Goal: Find specific page/section: Find specific page/section

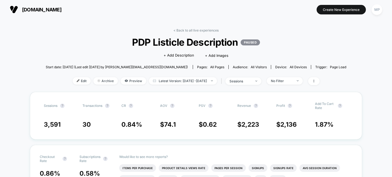
click at [35, 7] on span "[DOMAIN_NAME]" at bounding box center [41, 10] width 39 height 6
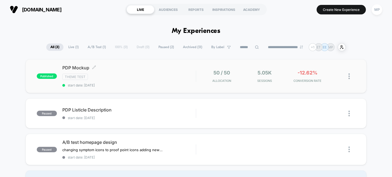
click at [135, 73] on div "PDP Mockup Click to edit experience details Click to edit experience details Th…" at bounding box center [129, 76] width 134 height 22
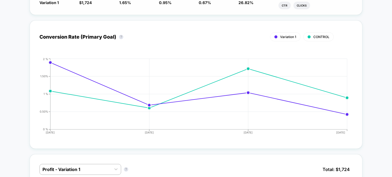
scroll to position [227, 0]
